Goal: Task Accomplishment & Management: Manage account settings

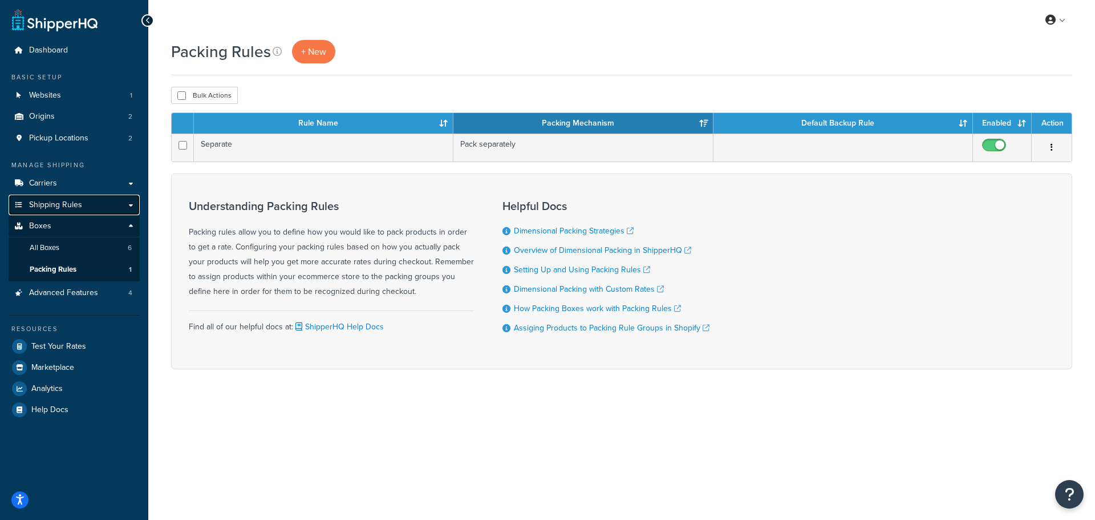
click at [56, 200] on span "Shipping Rules" at bounding box center [55, 205] width 53 height 10
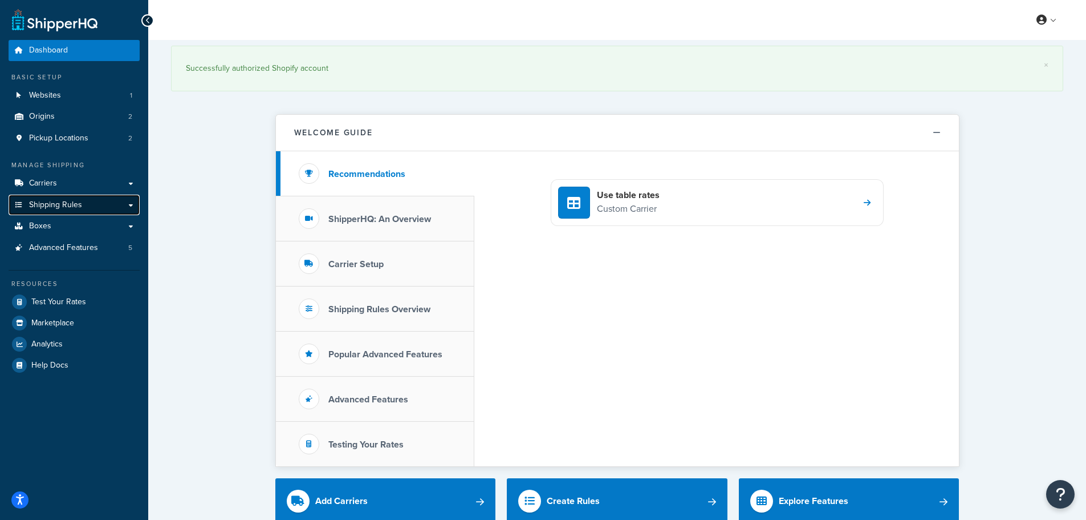
click at [46, 204] on span "Shipping Rules" at bounding box center [55, 205] width 53 height 10
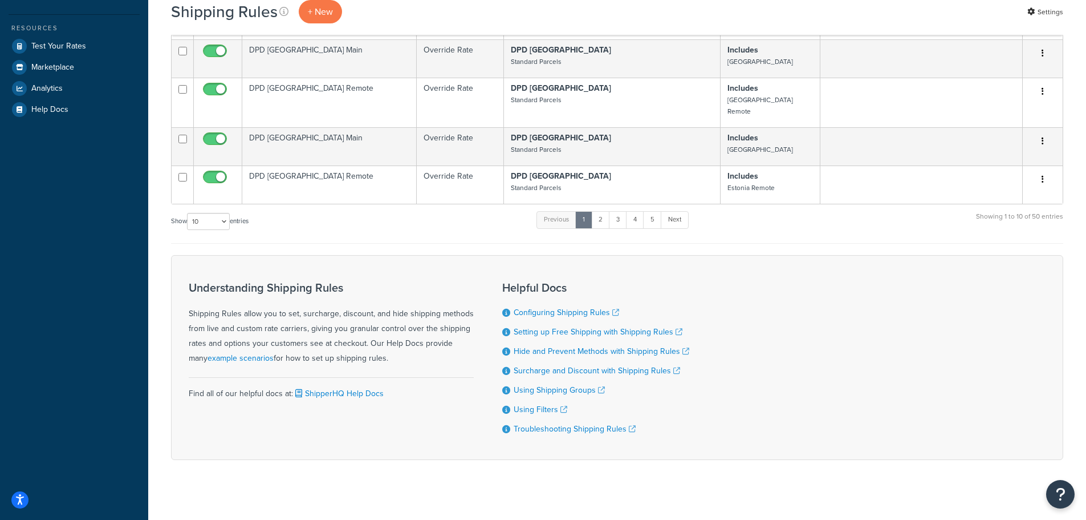
scroll to position [344, 0]
click at [659, 210] on link "5" at bounding box center [652, 218] width 19 height 17
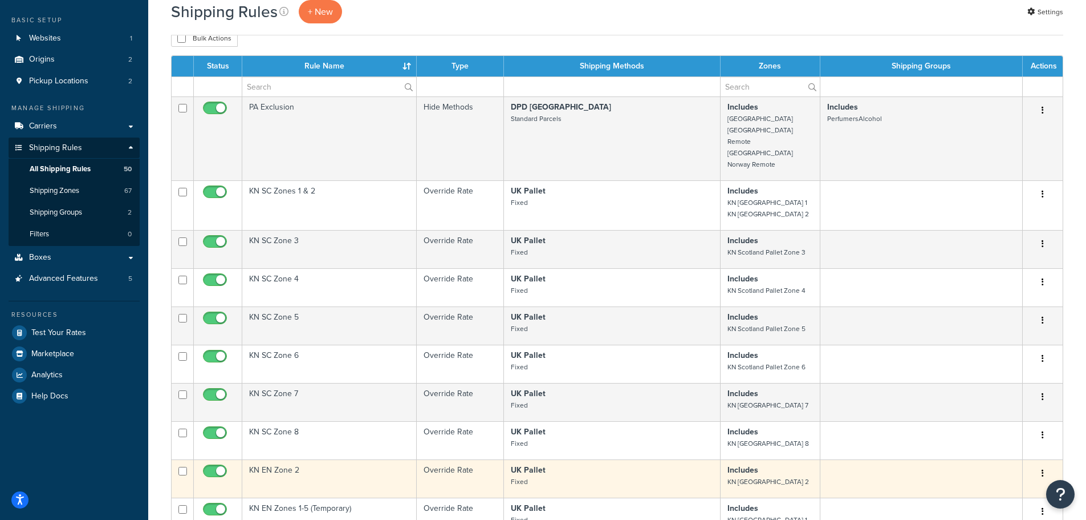
scroll to position [0, 0]
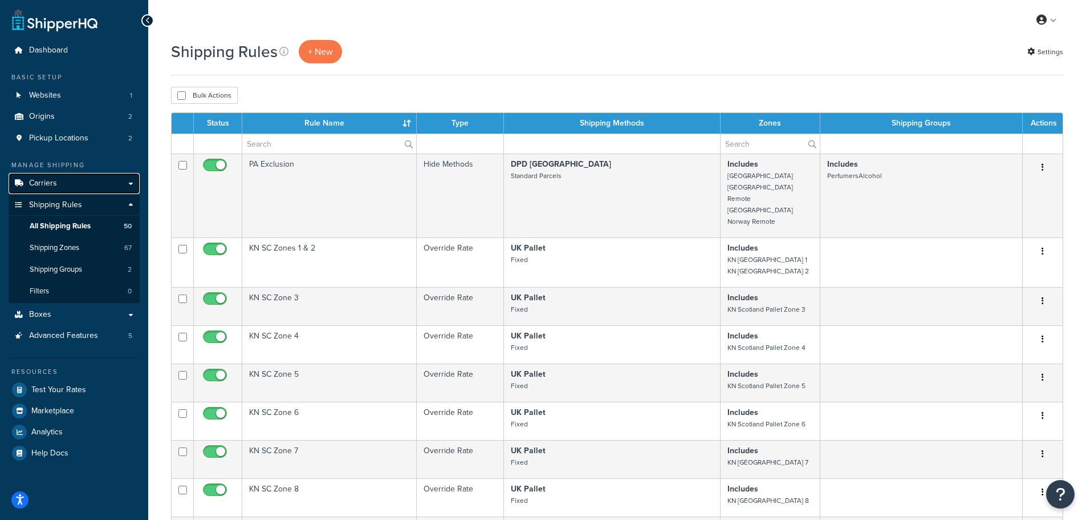
click at [54, 185] on span "Carriers" at bounding box center [43, 184] width 28 height 10
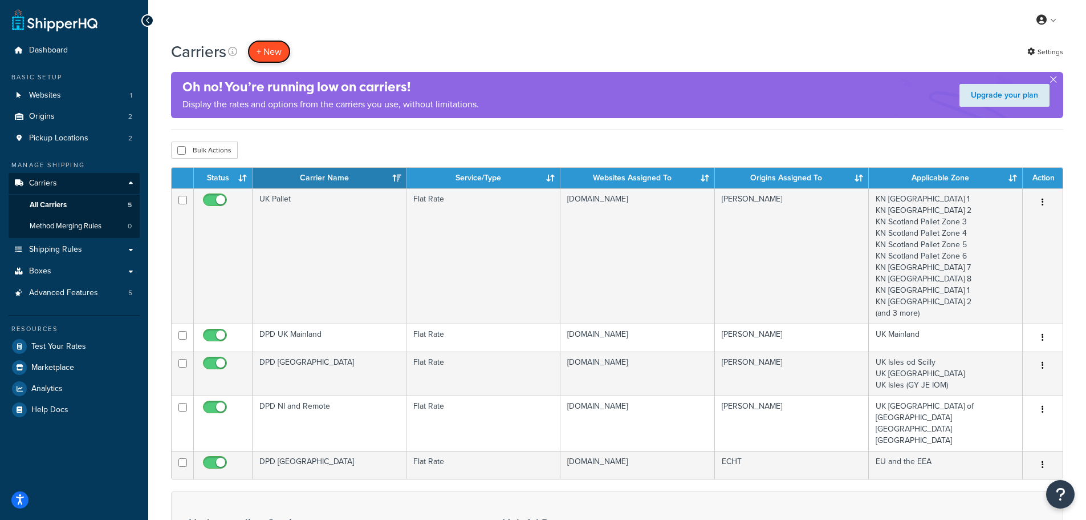
click at [278, 48] on button "+ New" at bounding box center [269, 51] width 43 height 23
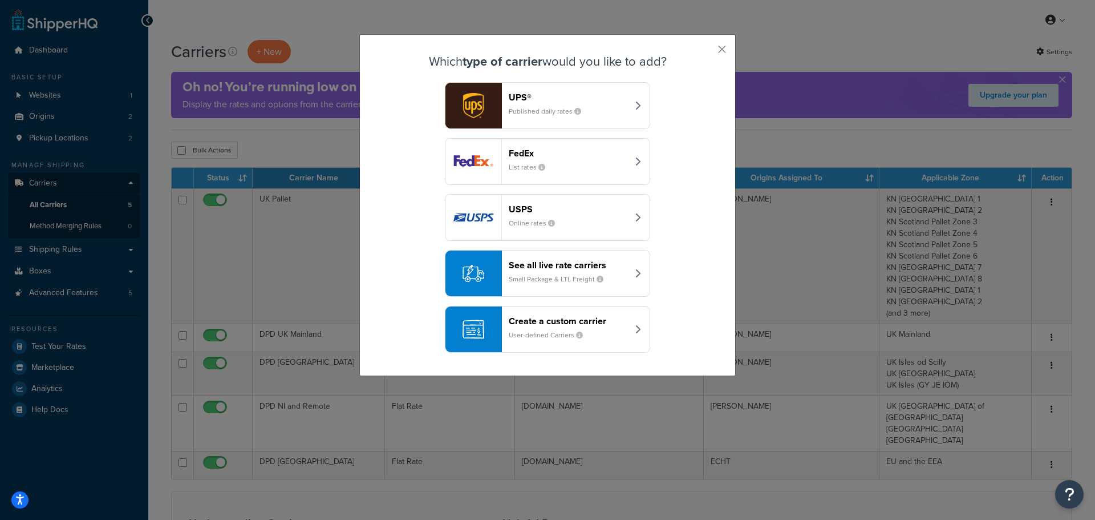
click at [548, 325] on header "Create a custom carrier" at bounding box center [568, 320] width 119 height 11
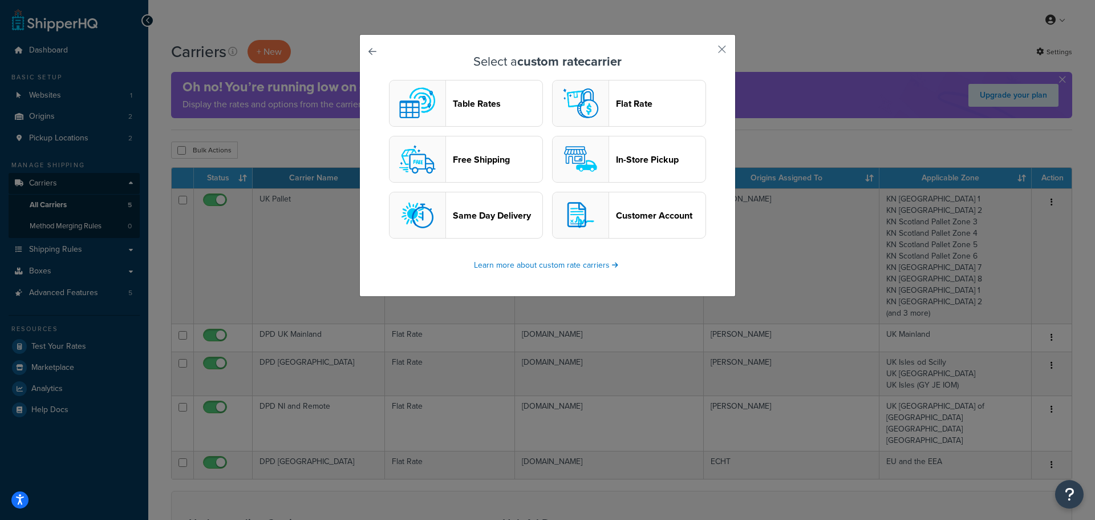
click at [636, 102] on header "Flat Rate" at bounding box center [661, 103] width 90 height 11
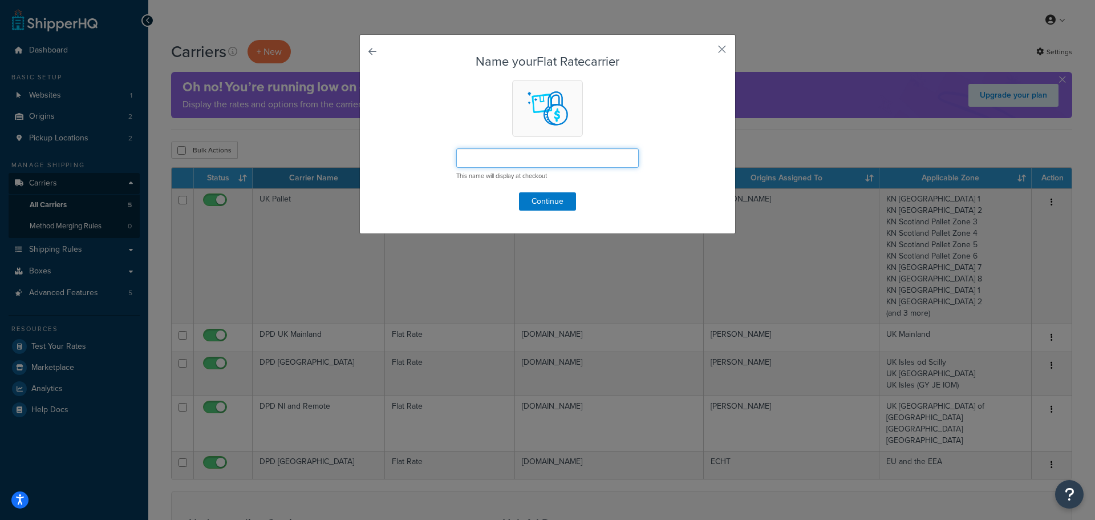
click at [500, 166] on input "text" at bounding box center [547, 157] width 183 height 19
click at [469, 157] on input "EU Pallet" at bounding box center [547, 157] width 183 height 19
type input "Europe Pallet"
click at [533, 193] on button "Continue" at bounding box center [547, 201] width 57 height 18
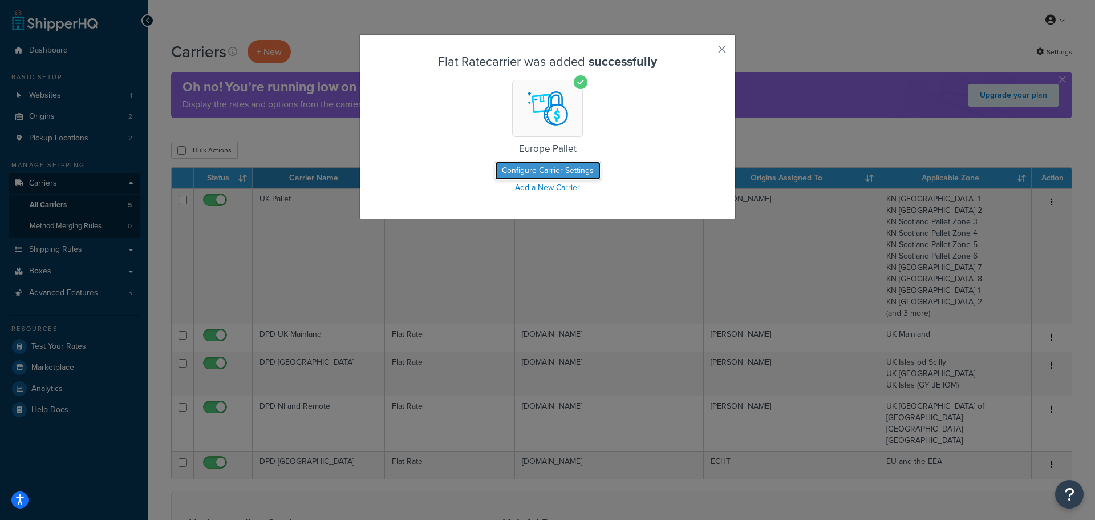
click at [528, 162] on button "Configure Carrier Settings" at bounding box center [548, 170] width 106 height 18
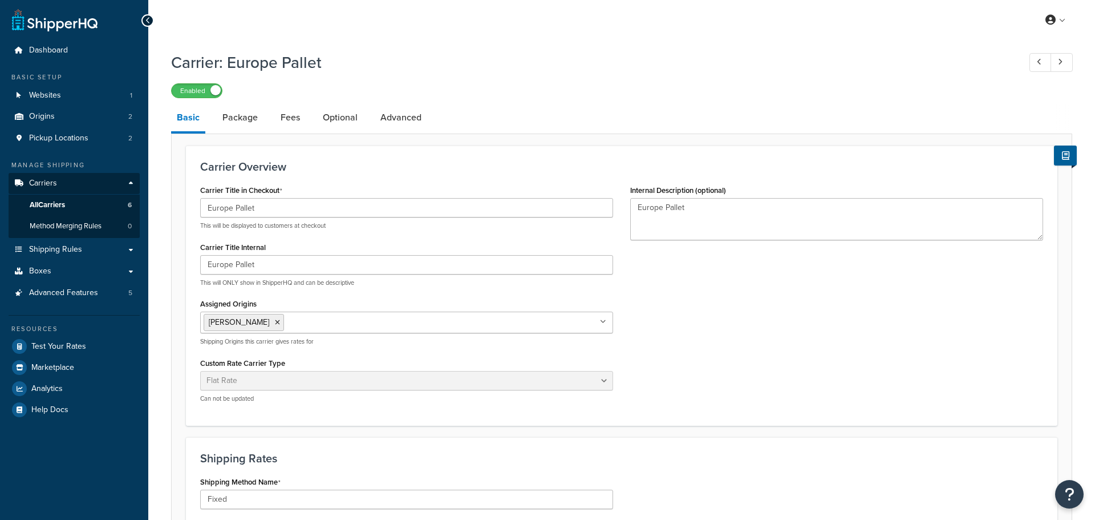
select select "flat"
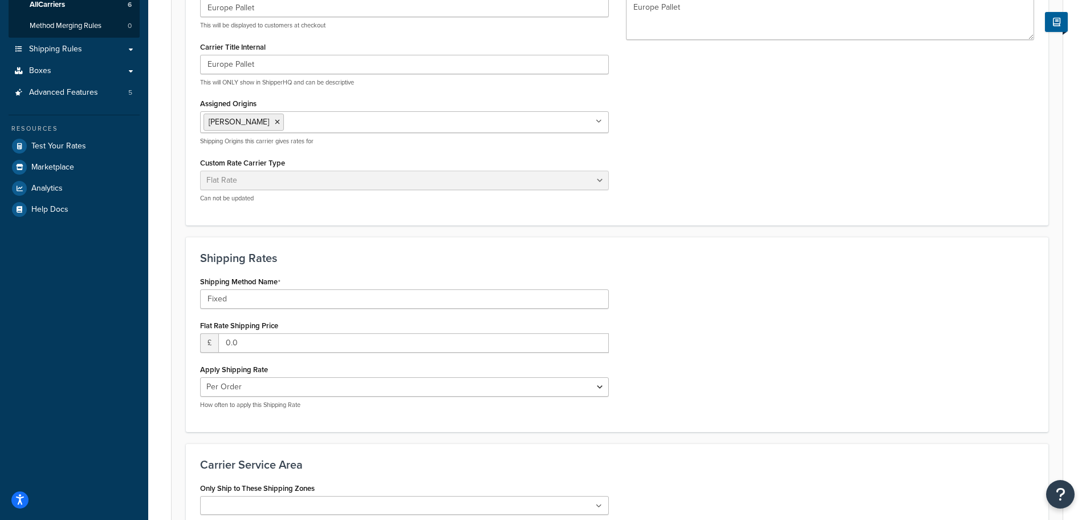
scroll to position [228, 0]
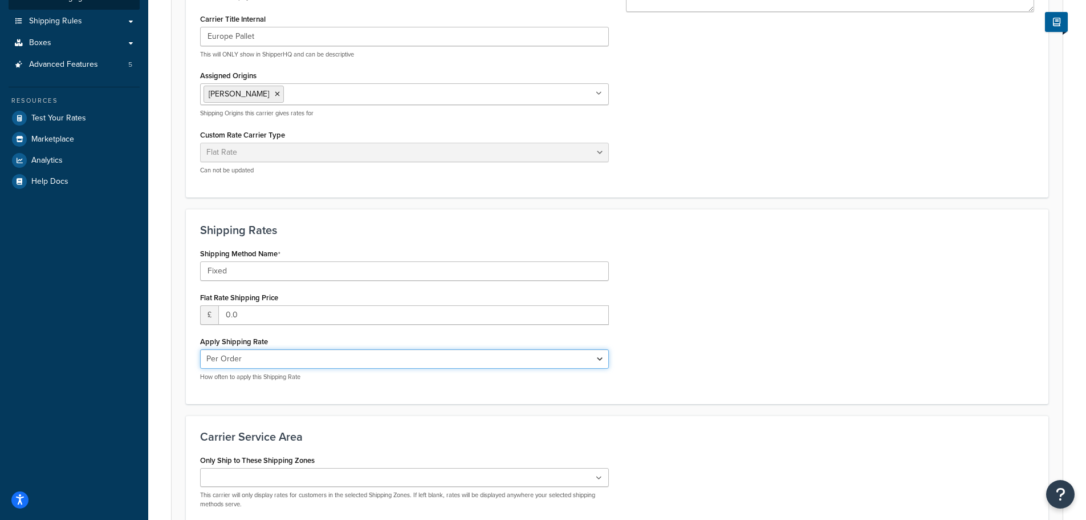
click at [257, 358] on select "Per Order Per Item Per Package" at bounding box center [404, 358] width 409 height 19
select select "package"
click at [200, 350] on select "Per Order Per Item Per Package" at bounding box center [404, 358] width 409 height 19
click at [326, 334] on div "Apply Shipping Rate Per Order Per Item Per Package How often to apply this Ship…" at bounding box center [404, 357] width 409 height 48
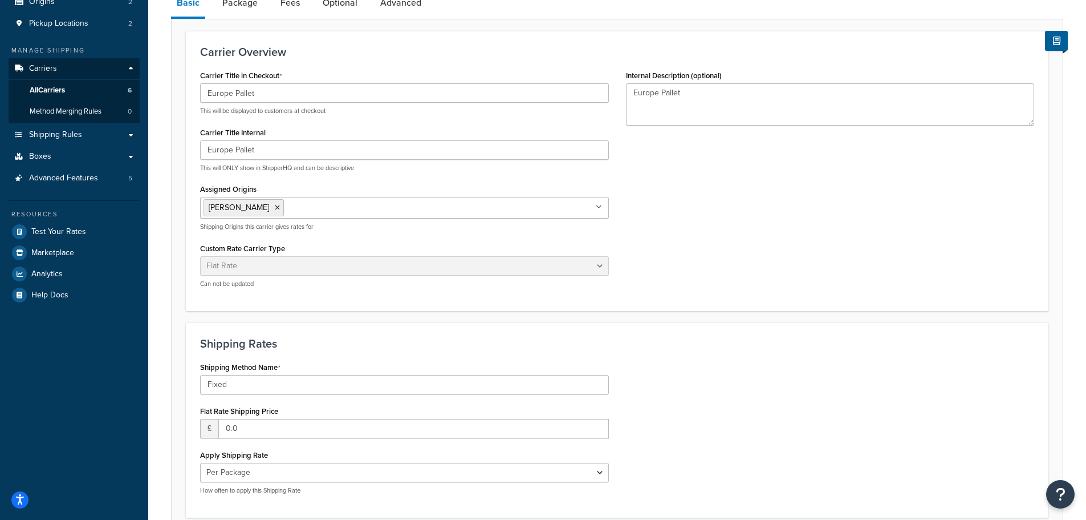
scroll to position [114, 0]
click at [275, 208] on icon at bounding box center [277, 208] width 5 height 7
click at [640, 171] on div "Carrier Title in Checkout Europe Pallet This will be displayed to customers at …" at bounding box center [617, 182] width 851 height 229
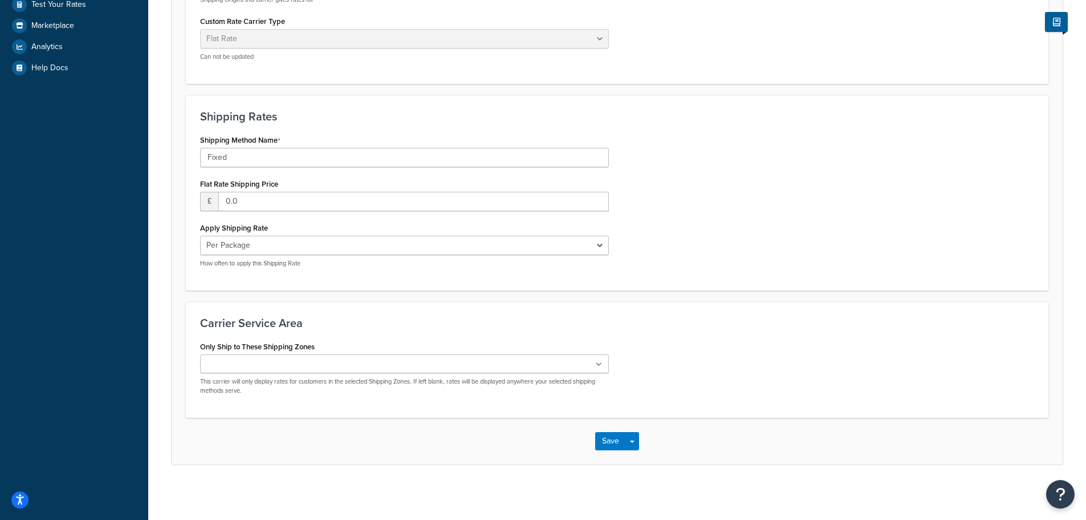
scroll to position [342, 0]
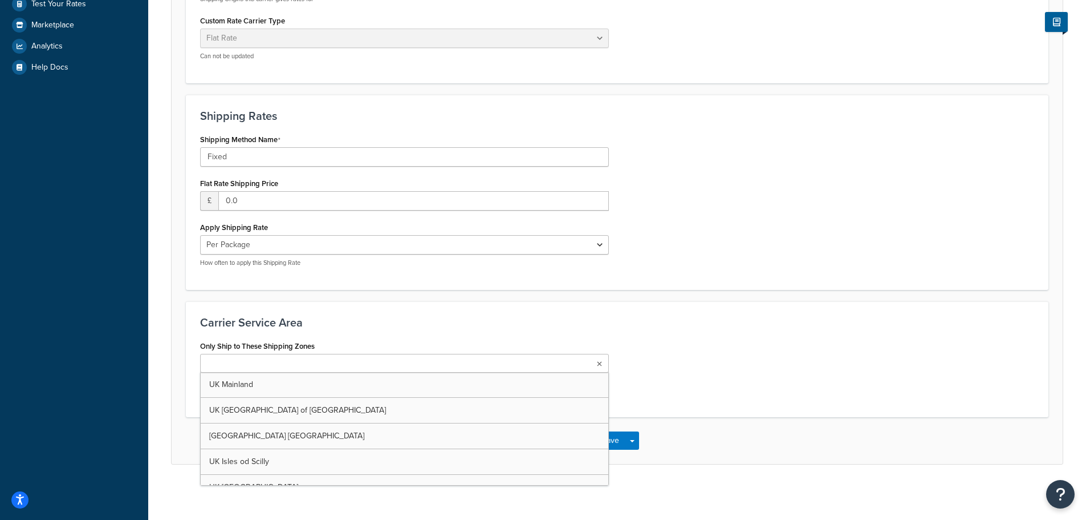
click at [297, 368] on ul at bounding box center [404, 363] width 409 height 19
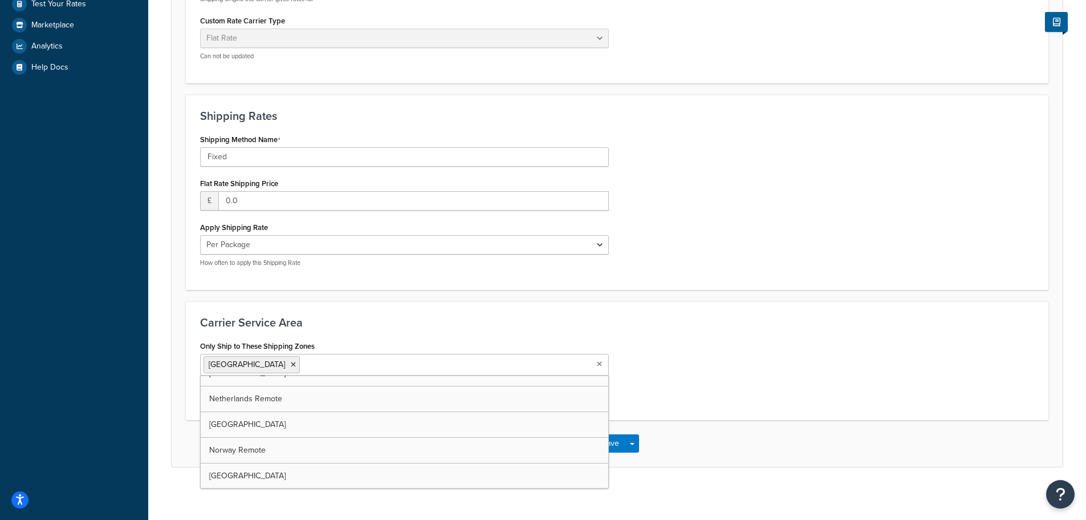
click at [706, 362] on div "Only Ship to These Shipping Zones Netherlands UK Mainland UK Highlands and Isla…" at bounding box center [617, 372] width 851 height 68
click at [606, 442] on button "Save" at bounding box center [610, 443] width 31 height 18
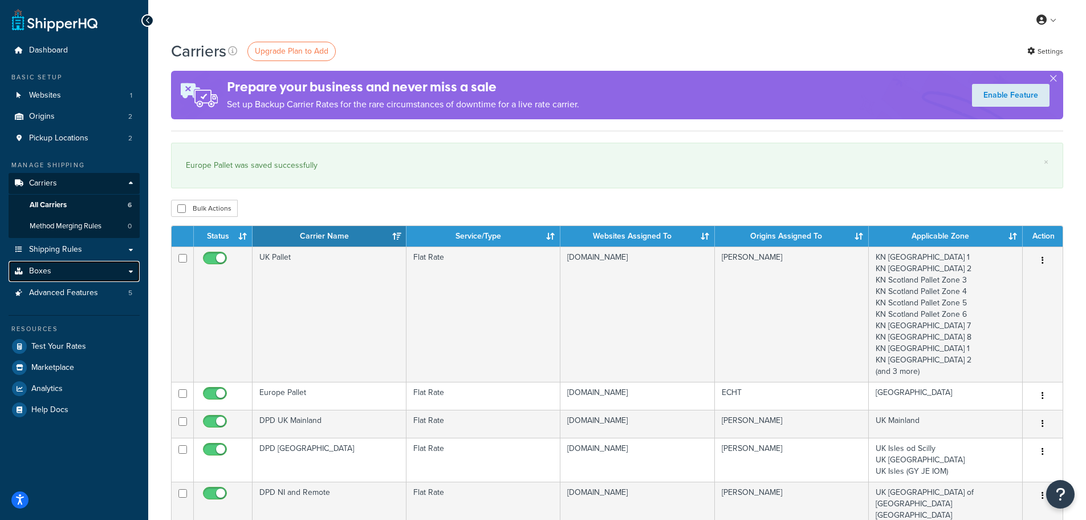
click at [40, 267] on span "Boxes" at bounding box center [40, 271] width 22 height 10
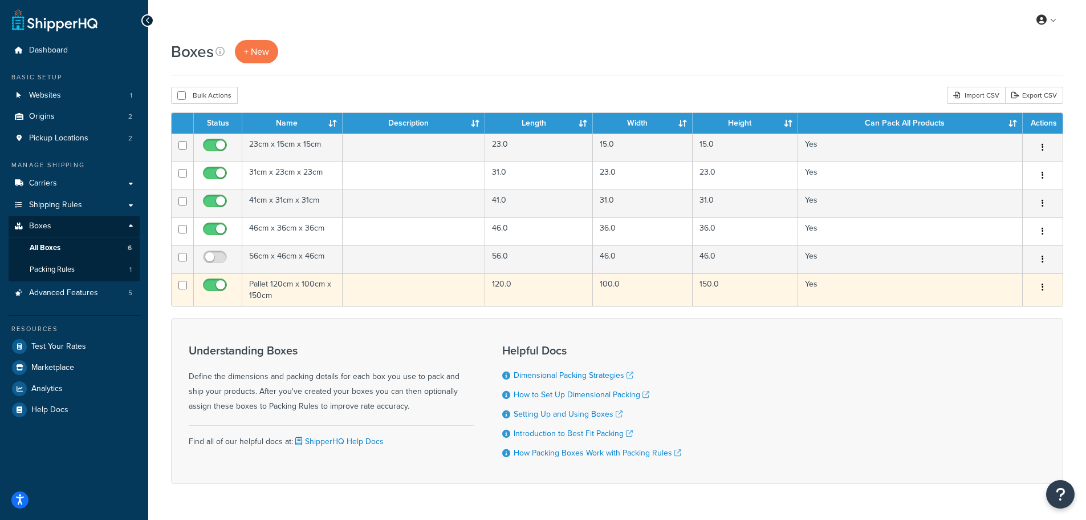
click at [274, 283] on td "Pallet 120cm x 100cm x 150cm" at bounding box center [292, 289] width 100 height 33
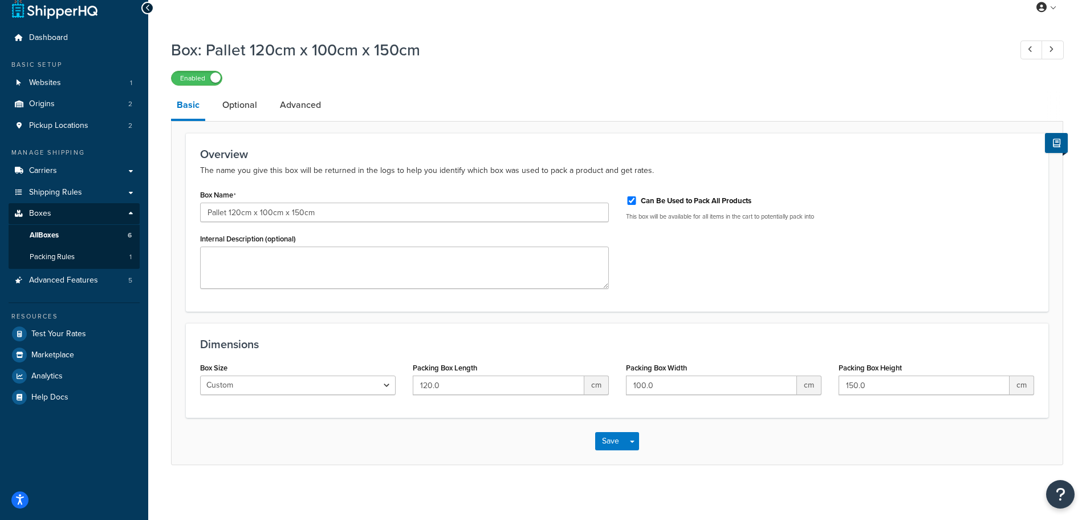
scroll to position [16, 0]
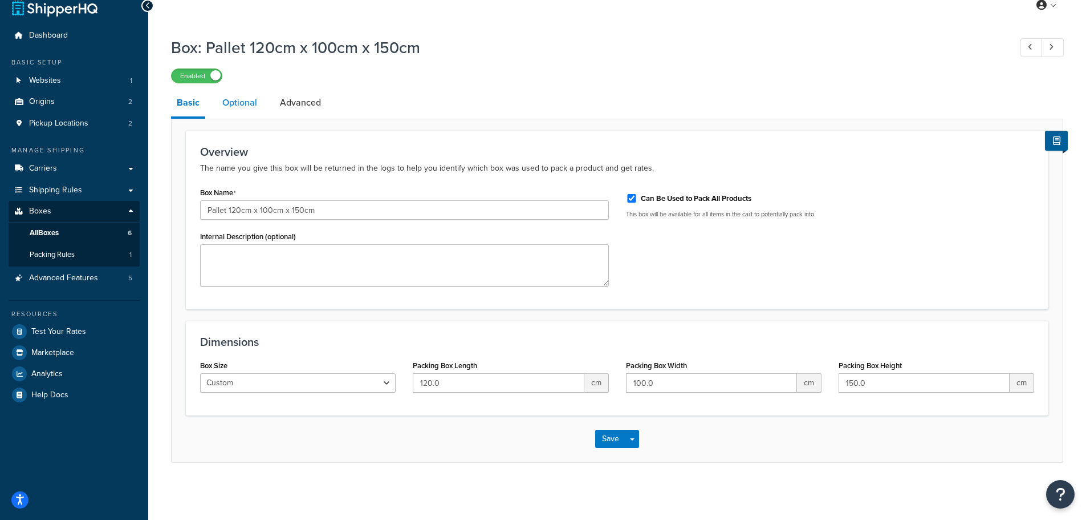
click at [244, 107] on link "Optional" at bounding box center [240, 102] width 46 height 27
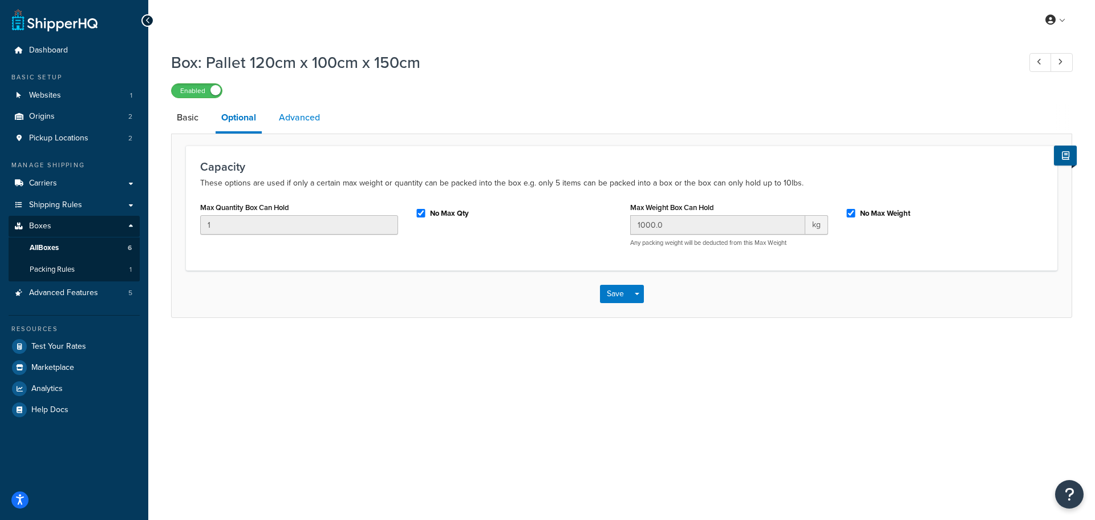
click at [305, 107] on link "Advanced" at bounding box center [299, 117] width 52 height 27
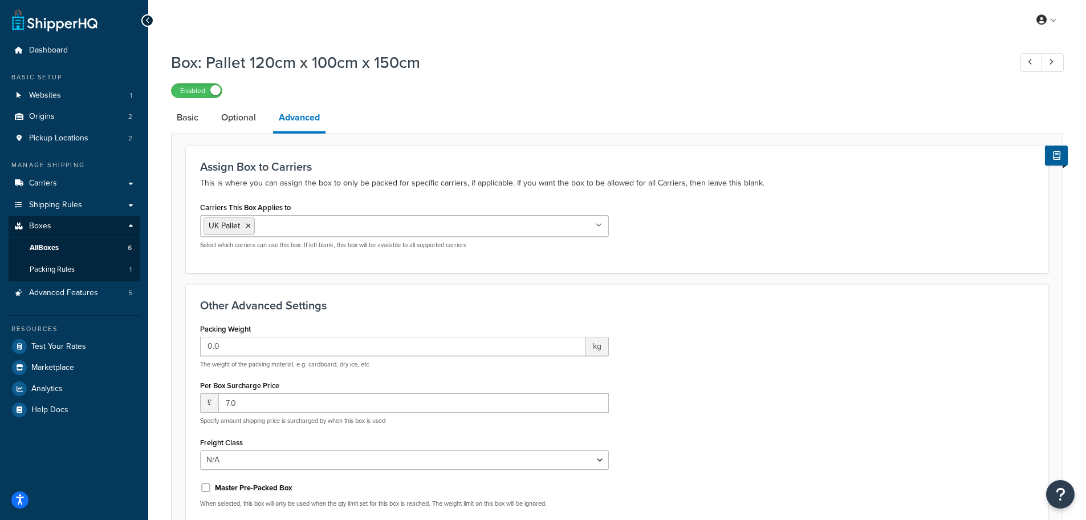
click at [303, 228] on input "Carriers This Box Applies to" at bounding box center [308, 225] width 101 height 13
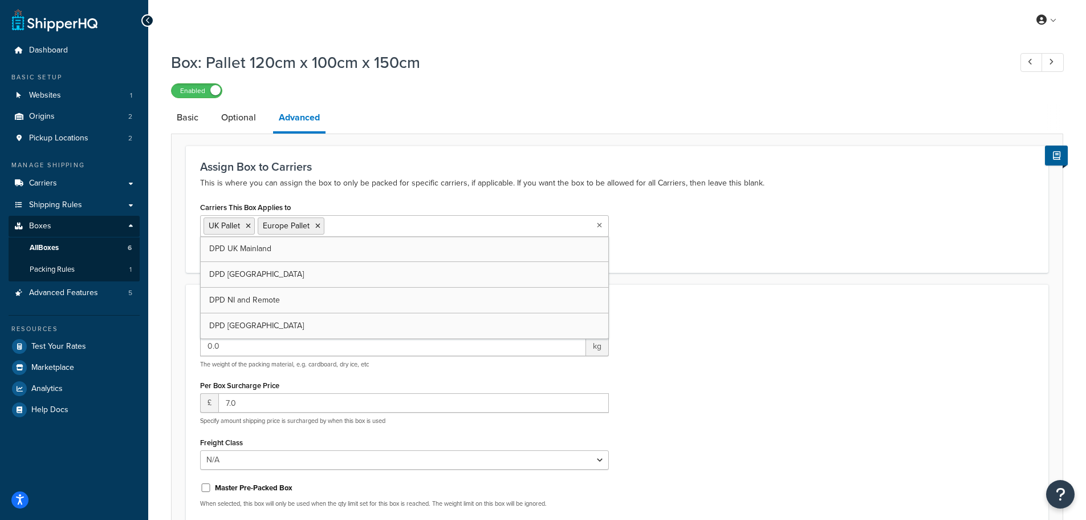
click at [679, 197] on div "Assign Box to Carriers This is where you can assign the box to only be packed f…" at bounding box center [617, 208] width 863 height 127
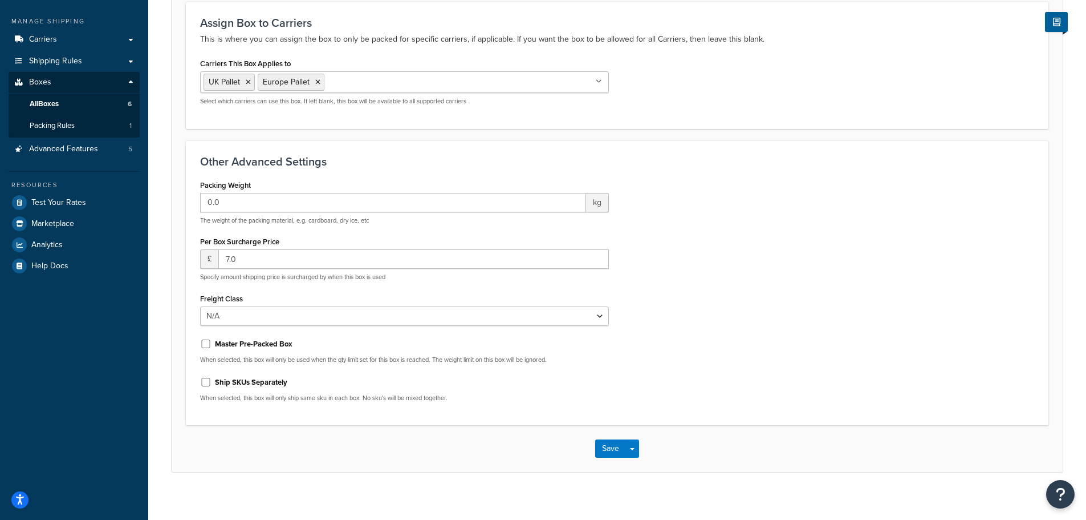
scroll to position [155, 0]
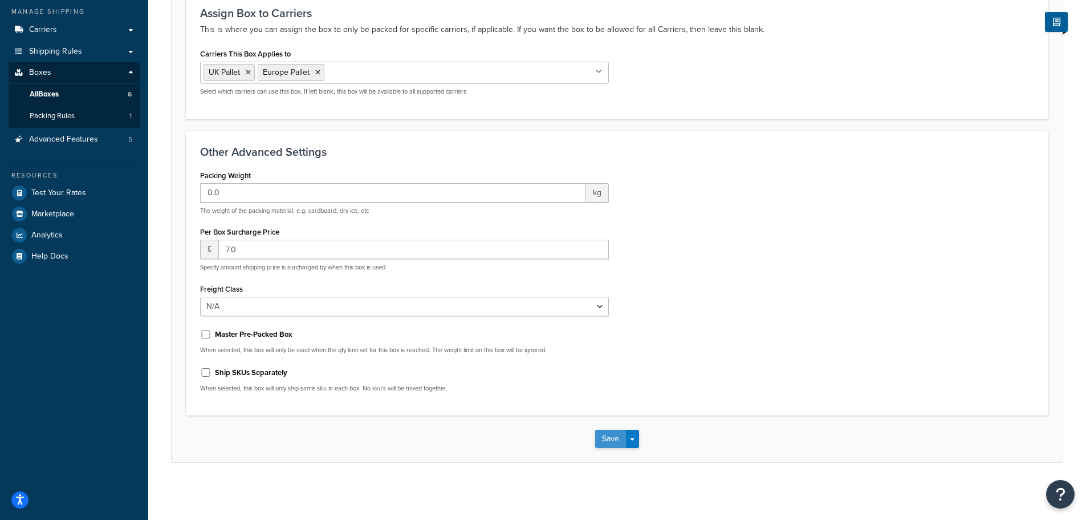
click at [607, 435] on button "Save" at bounding box center [610, 438] width 31 height 18
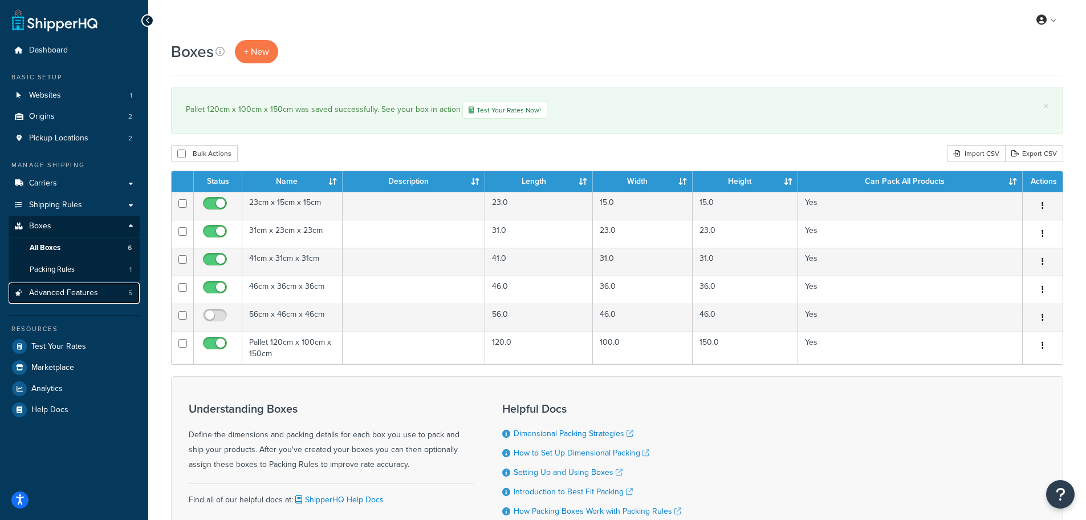
click at [54, 296] on span "Advanced Features" at bounding box center [63, 293] width 69 height 10
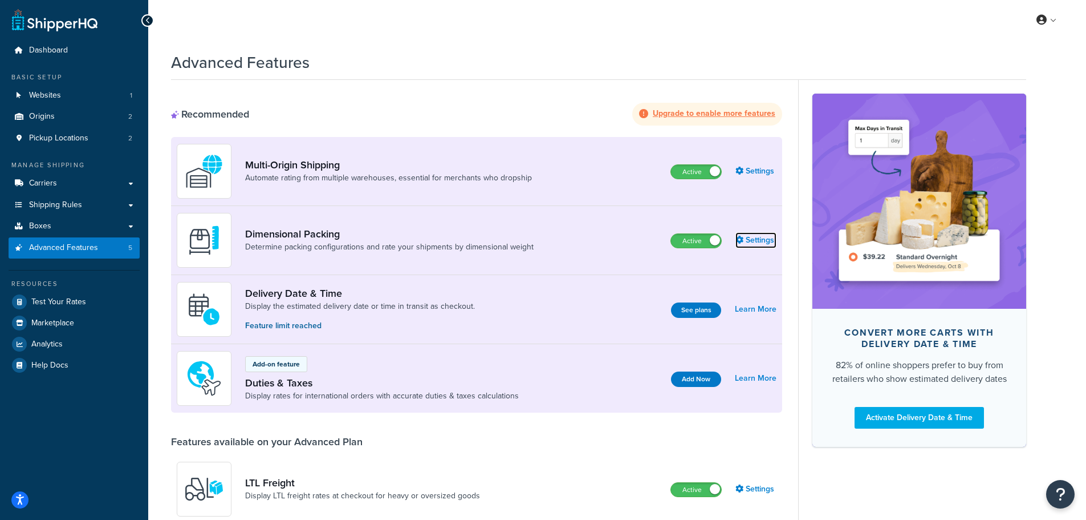
click at [749, 234] on link "Settings" at bounding box center [756, 240] width 41 height 16
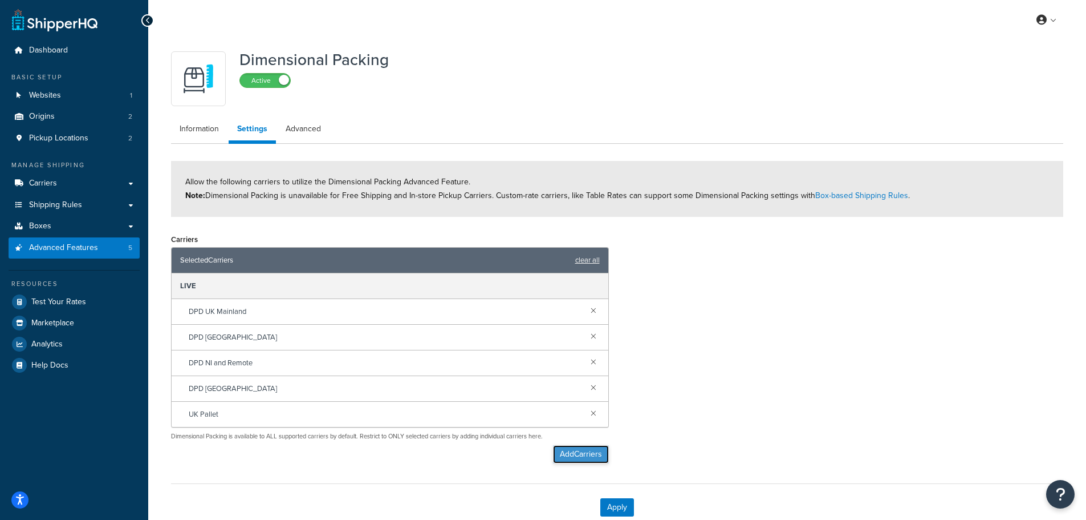
click at [585, 452] on button "Add Carriers" at bounding box center [581, 454] width 56 height 18
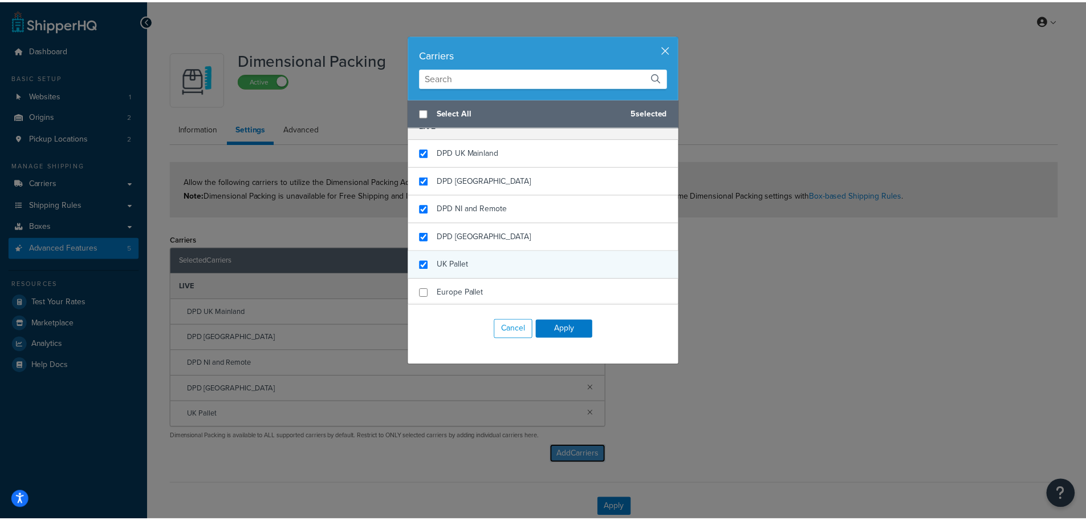
scroll to position [16, 0]
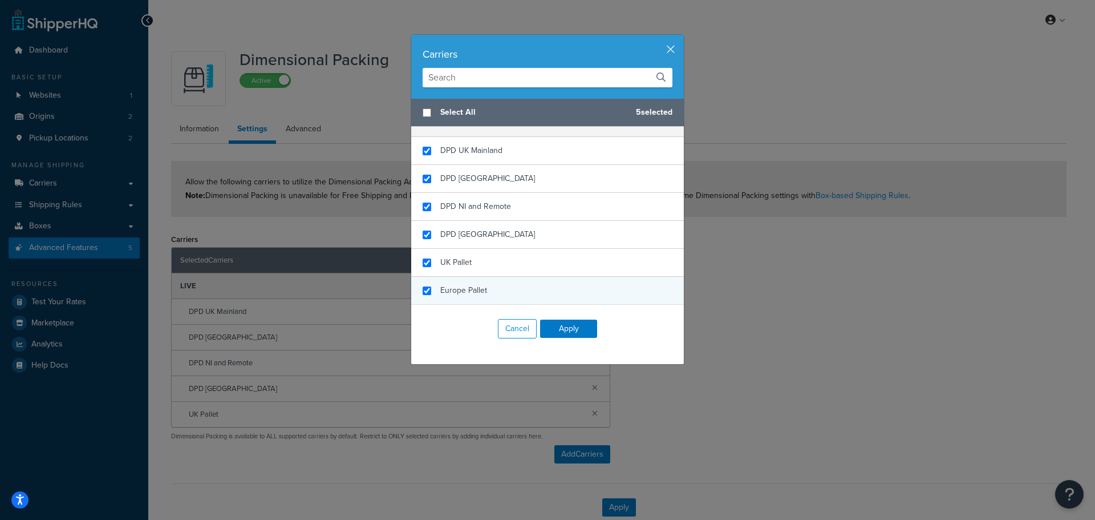
checkbox input "true"
click at [456, 289] on span "Europe Pallet" at bounding box center [463, 290] width 47 height 12
drag, startPoint x: 566, startPoint y: 326, endPoint x: 615, endPoint y: 322, distance: 49.2
click at [567, 326] on button "Apply" at bounding box center [568, 328] width 57 height 18
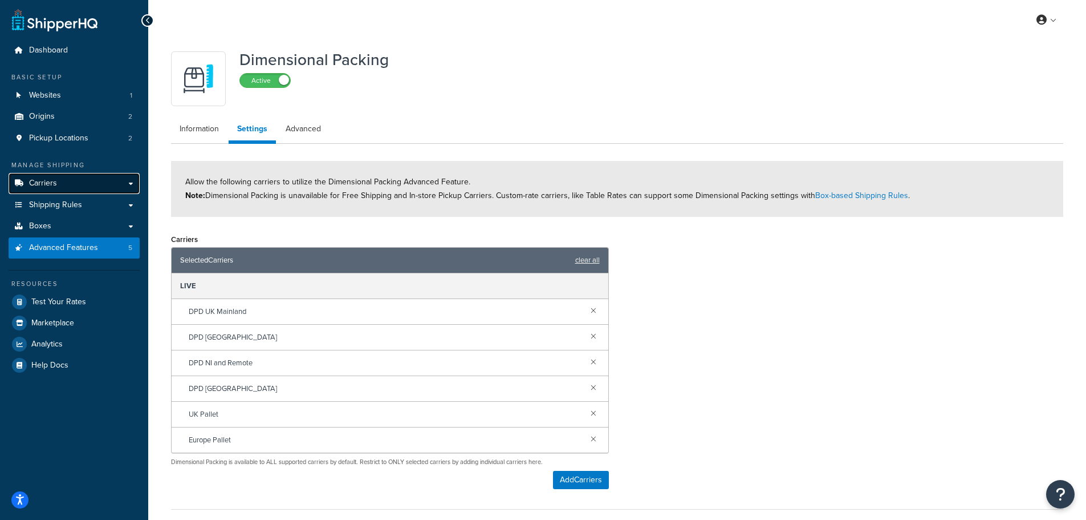
click at [43, 185] on span "Carriers" at bounding box center [43, 184] width 28 height 10
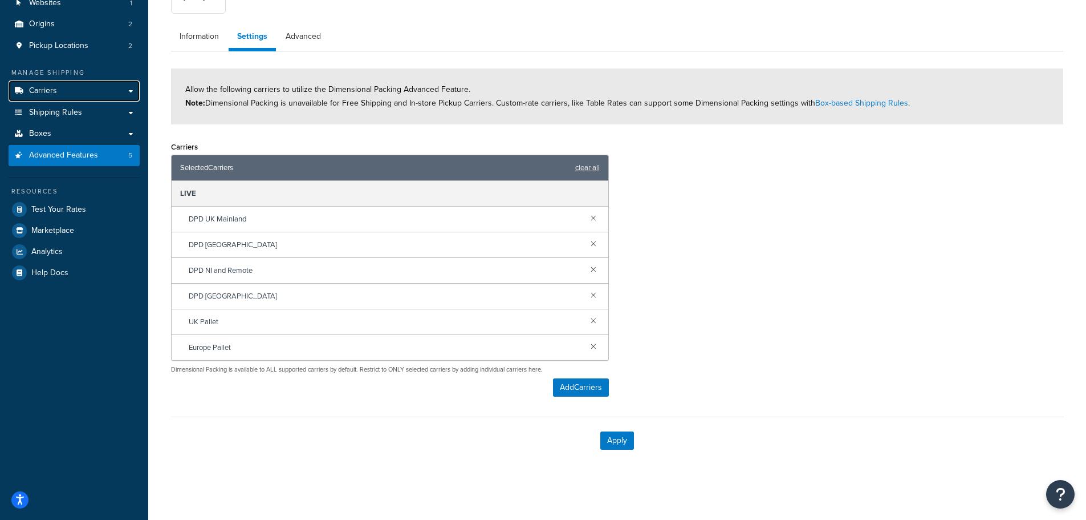
scroll to position [94, 0]
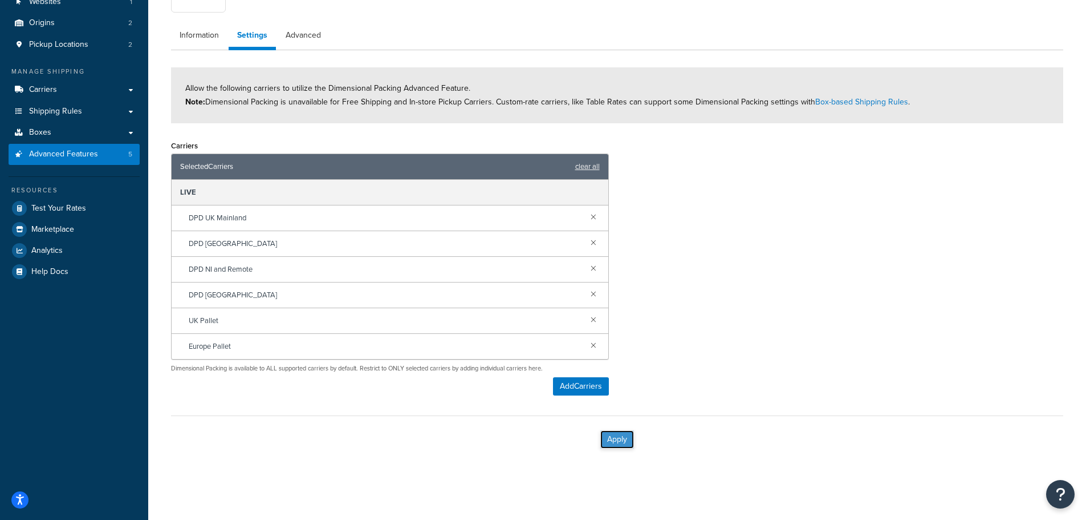
click at [611, 433] on button "Apply" at bounding box center [618, 439] width 34 height 18
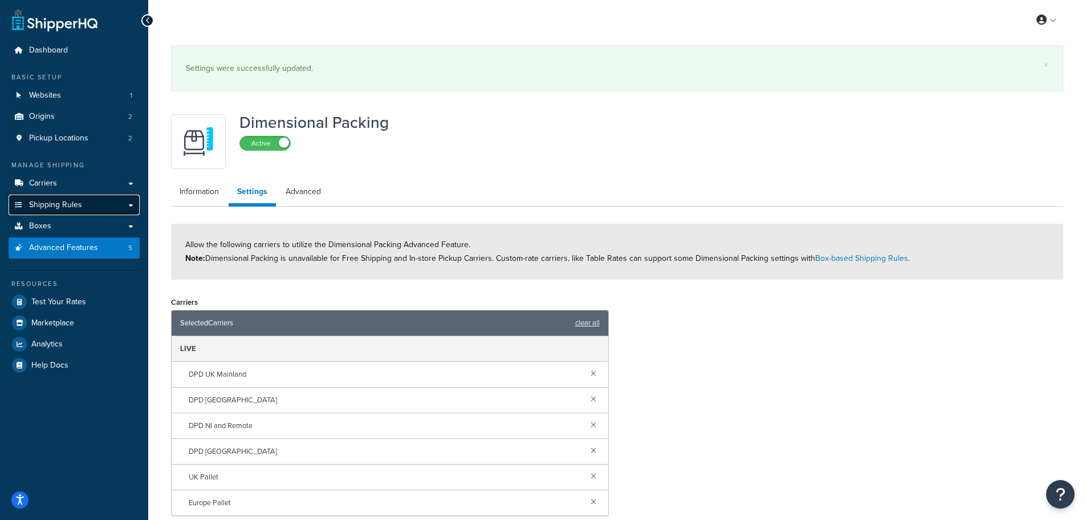
click at [62, 201] on span "Shipping Rules" at bounding box center [55, 205] width 53 height 10
